Goal: Navigation & Orientation: Find specific page/section

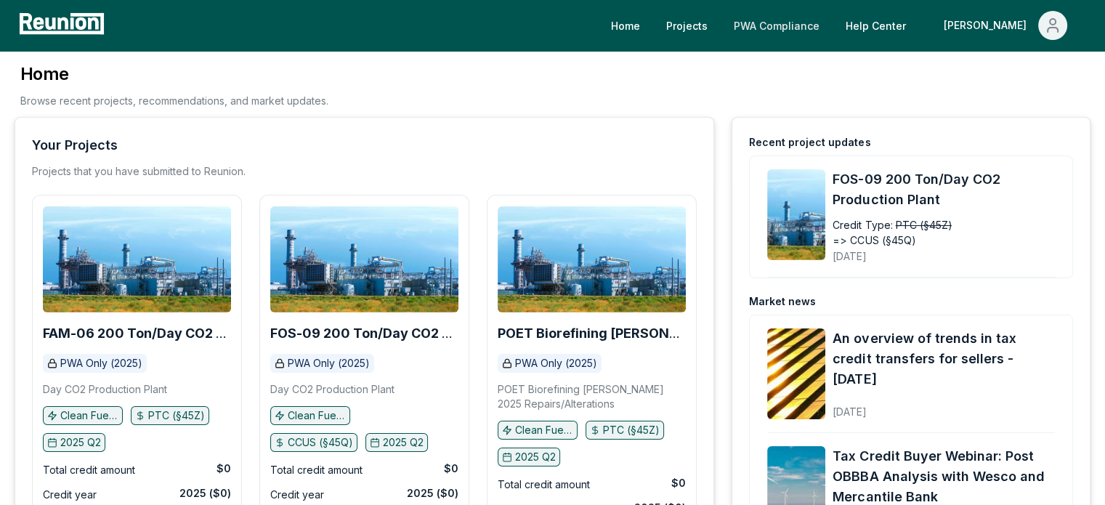
click at [822, 28] on link "PWA Compliance" at bounding box center [776, 25] width 109 height 29
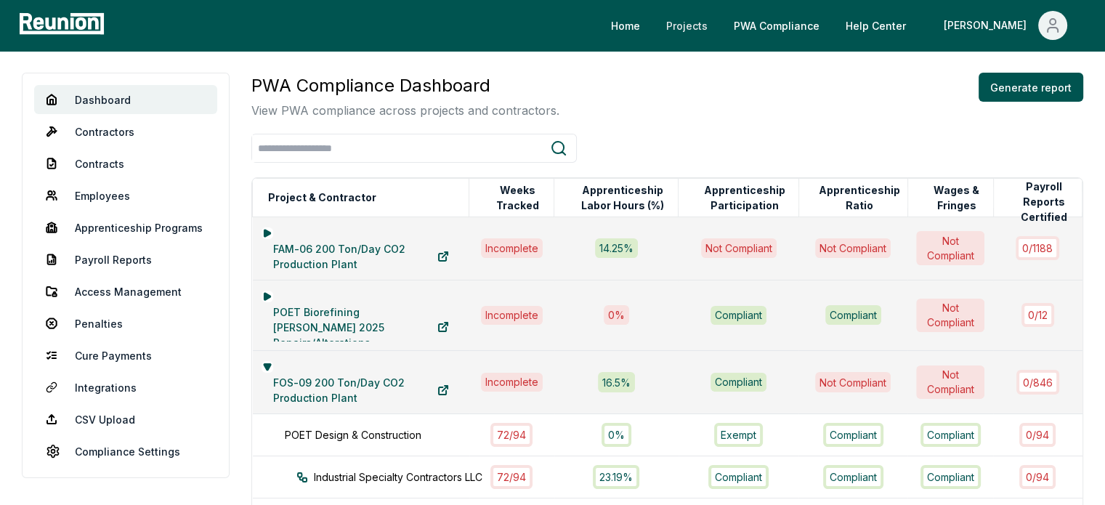
click at [719, 23] on link "Projects" at bounding box center [687, 25] width 65 height 29
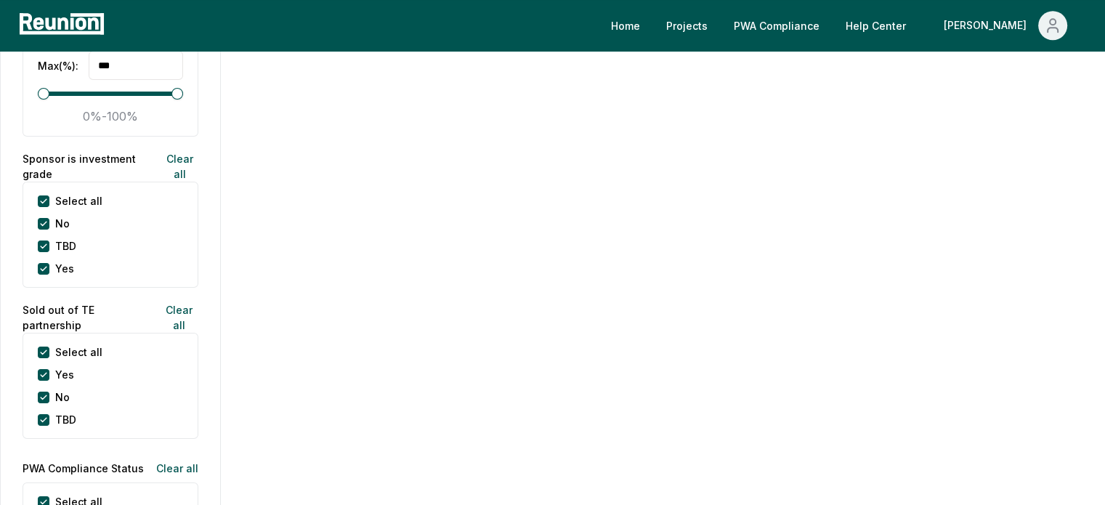
scroll to position [1512, 0]
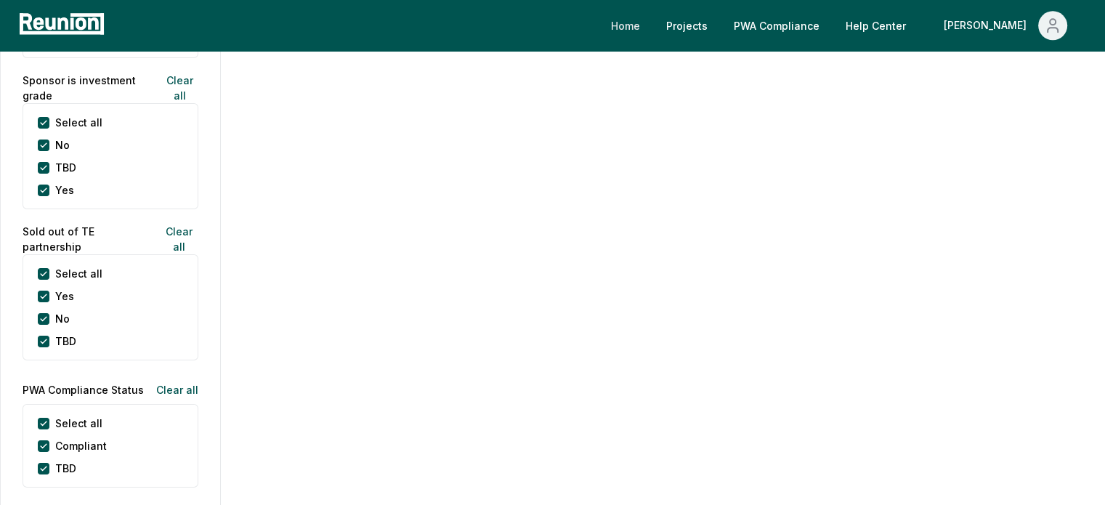
click at [652, 33] on link "Home" at bounding box center [626, 25] width 52 height 29
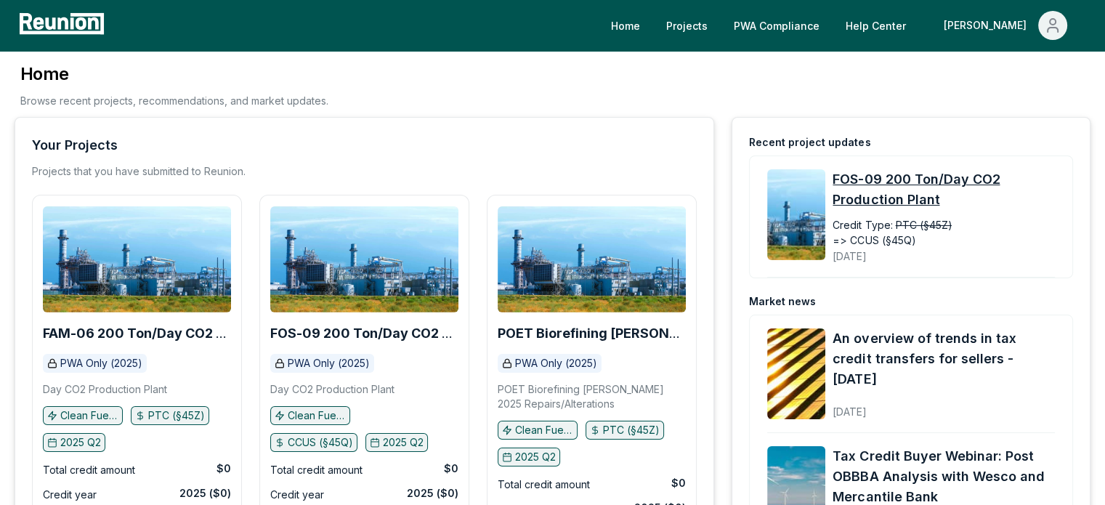
click at [902, 188] on link "FOS-09 200 Ton/Day CO2 Production Plant" at bounding box center [951, 189] width 236 height 41
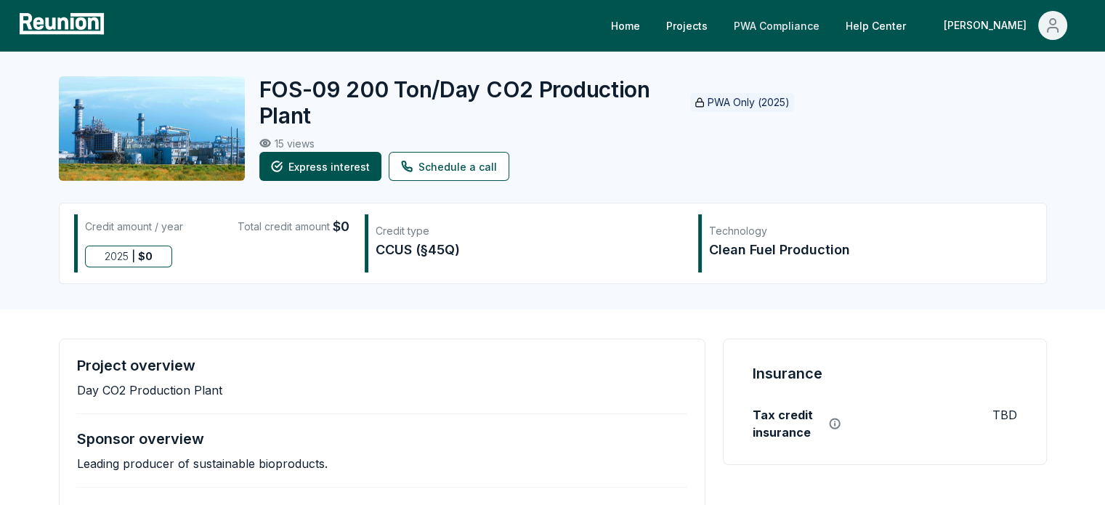
click at [831, 25] on link "PWA Compliance" at bounding box center [776, 25] width 109 height 29
